Goal: Navigation & Orientation: Find specific page/section

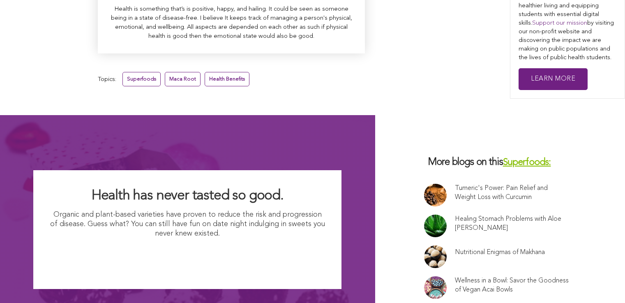
scroll to position [5507, 0]
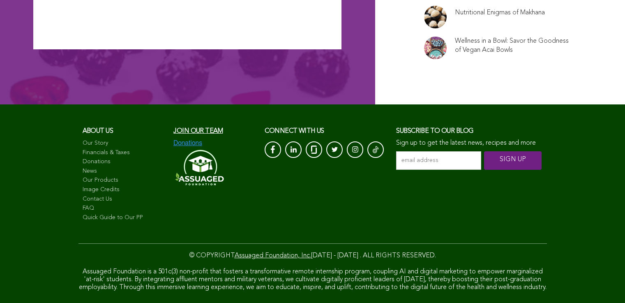
click at [83, 195] on link "Contact Us" at bounding box center [124, 199] width 83 height 8
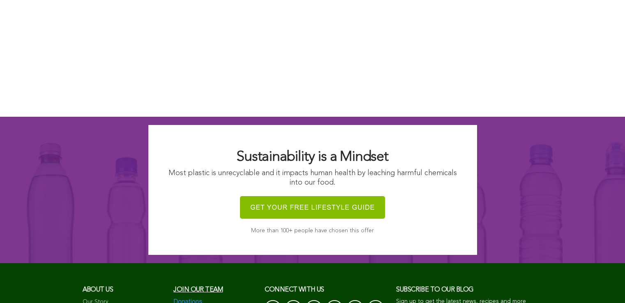
scroll to position [870, 0]
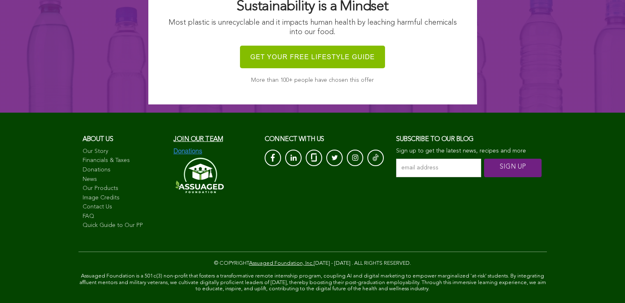
click at [83, 230] on link "Quick Guide to Our PP" at bounding box center [124, 225] width 83 height 8
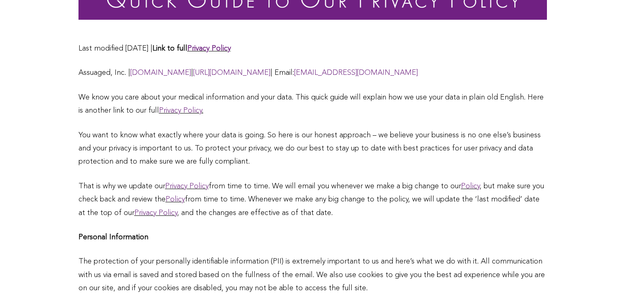
scroll to position [108, 0]
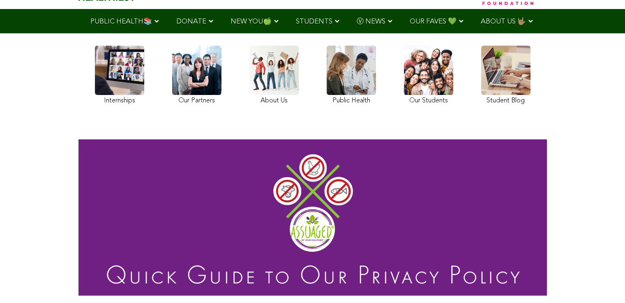
click at [296, 20] on span "STUDENTS" at bounding box center [314, 21] width 37 height 7
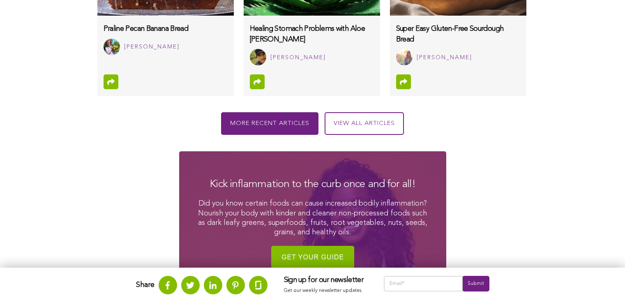
scroll to position [885, 0]
